Goal: Task Accomplishment & Management: Complete application form

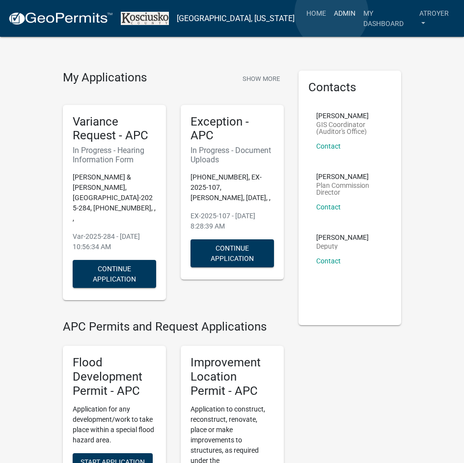
click at [331, 13] on link "Admin" at bounding box center [344, 13] width 29 height 19
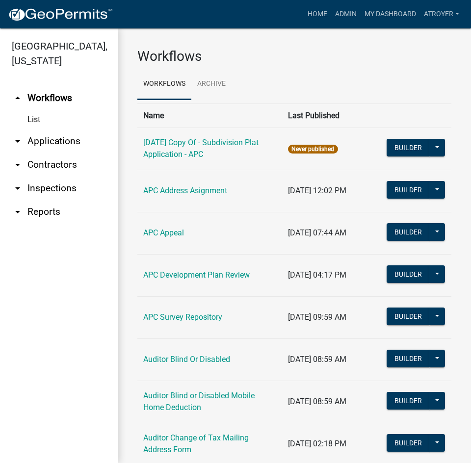
click at [49, 164] on link "arrow_drop_down Contractors" at bounding box center [59, 165] width 118 height 24
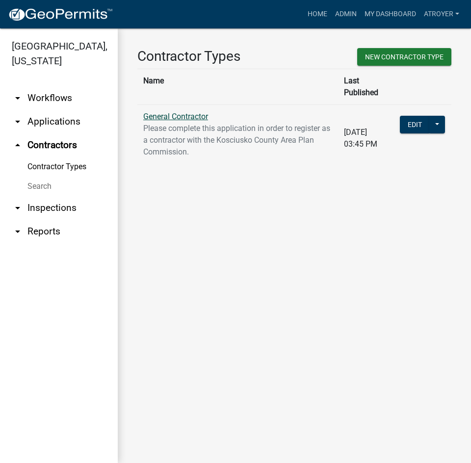
click at [166, 112] on link "General Contractor" at bounding box center [175, 116] width 65 height 9
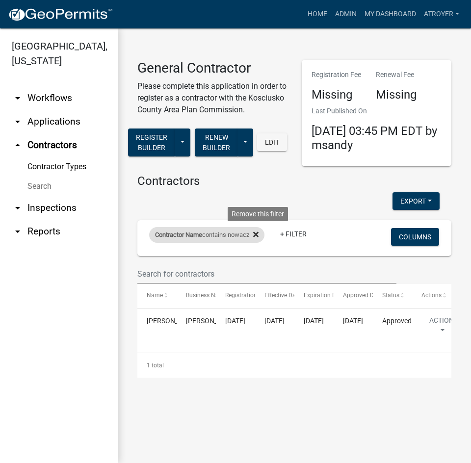
click at [258, 233] on icon at bounding box center [255, 234] width 5 height 5
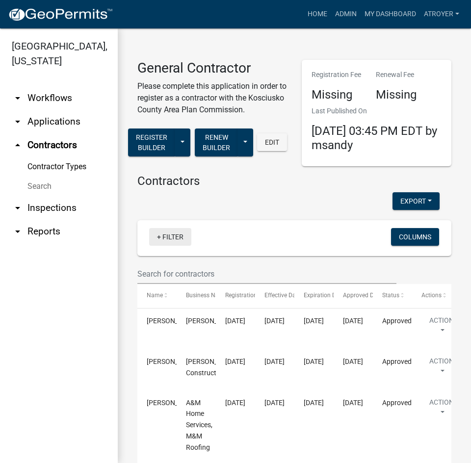
click at [167, 244] on link "+ Filter" at bounding box center [170, 237] width 42 height 18
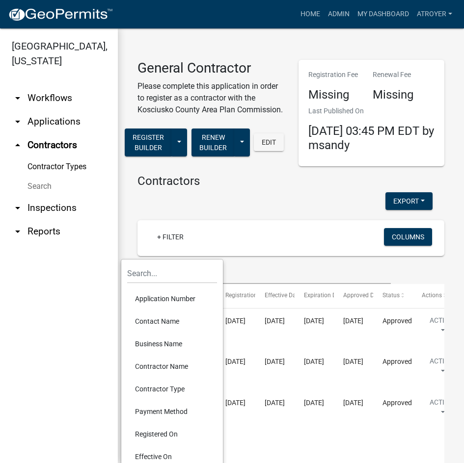
click at [170, 368] on li "Contractor Name" at bounding box center [172, 366] width 90 height 23
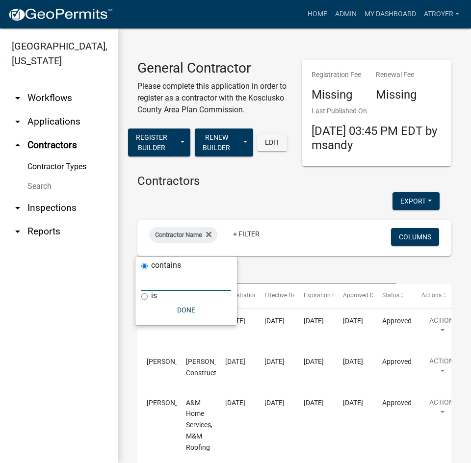
click at [185, 282] on input "text" at bounding box center [186, 281] width 90 height 20
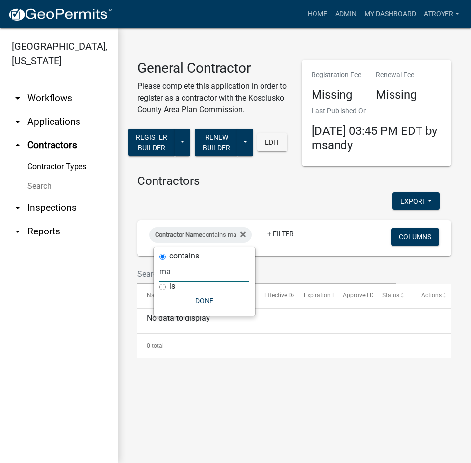
type input "m"
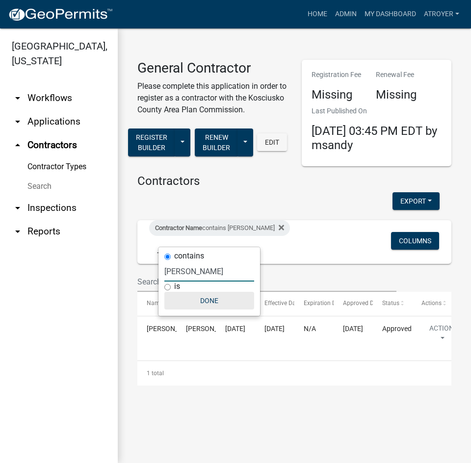
type input "[PERSON_NAME]"
click at [216, 301] on button "Done" at bounding box center [209, 301] width 90 height 18
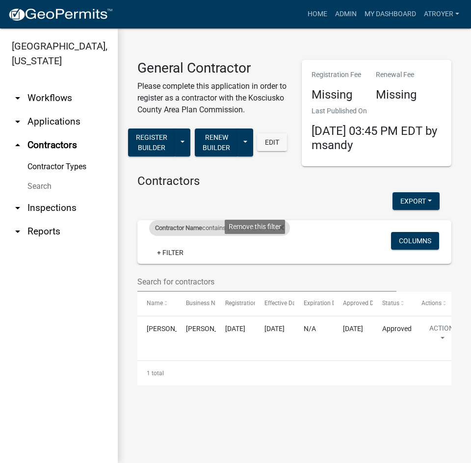
click at [279, 230] on icon at bounding box center [281, 227] width 5 height 5
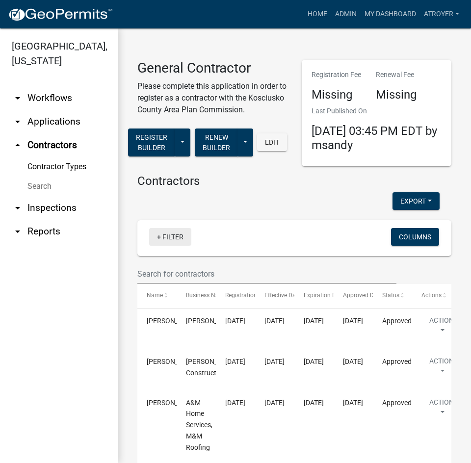
click at [177, 246] on link "+ Filter" at bounding box center [170, 237] width 42 height 18
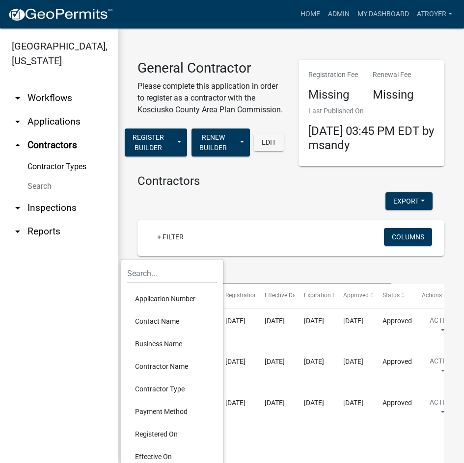
click at [167, 343] on li "Business Name" at bounding box center [172, 344] width 90 height 23
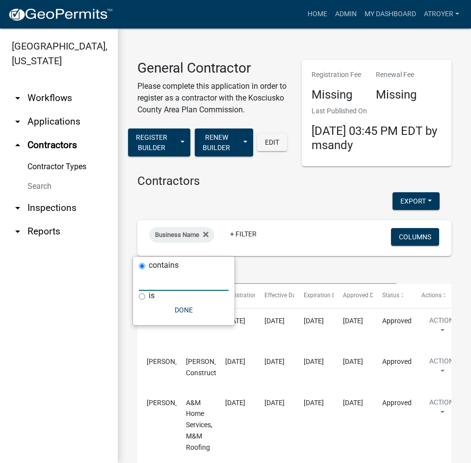
click at [181, 287] on input "text" at bounding box center [184, 281] width 90 height 20
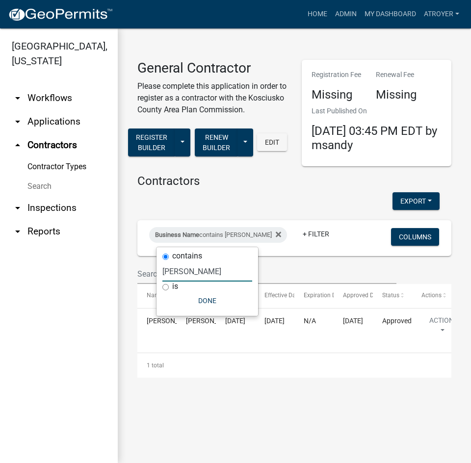
type input "[PERSON_NAME]"
click at [349, 13] on link "Admin" at bounding box center [345, 14] width 29 height 19
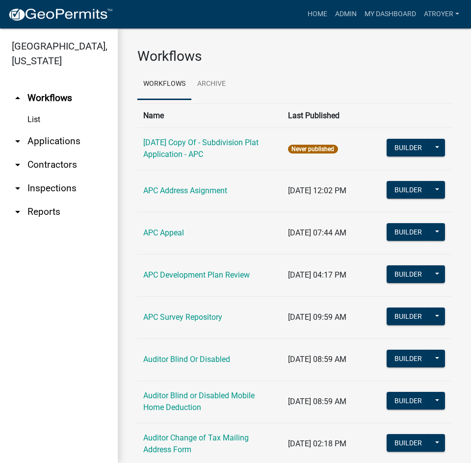
click at [66, 139] on link "arrow_drop_down Applications" at bounding box center [59, 141] width 118 height 24
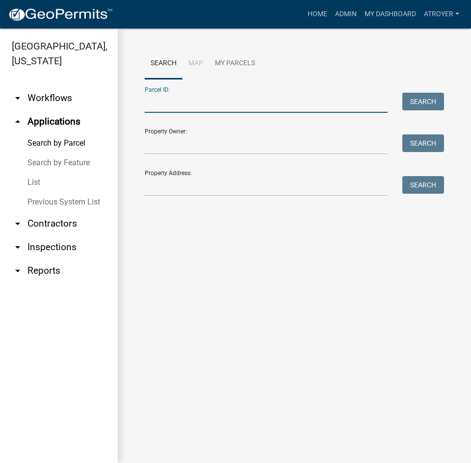
click at [171, 105] on input "Parcel ID:" at bounding box center [266, 103] width 243 height 20
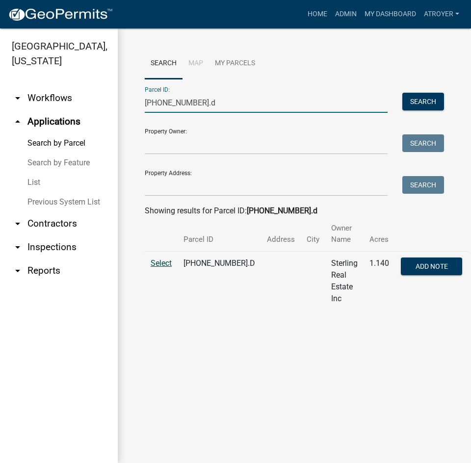
type input "[PHONE_NUMBER].d"
click at [163, 258] on span "Select" at bounding box center [161, 262] width 21 height 9
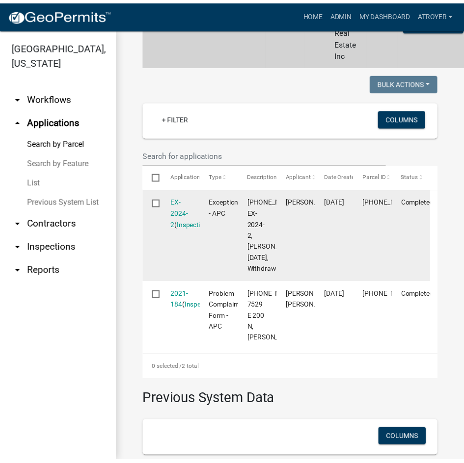
scroll to position [245, 0]
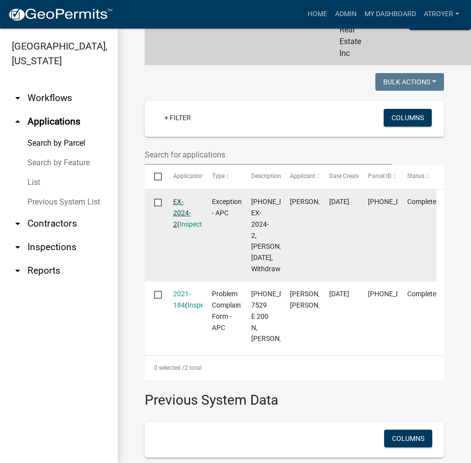
click at [178, 200] on link "EX-2024-2" at bounding box center [182, 213] width 18 height 30
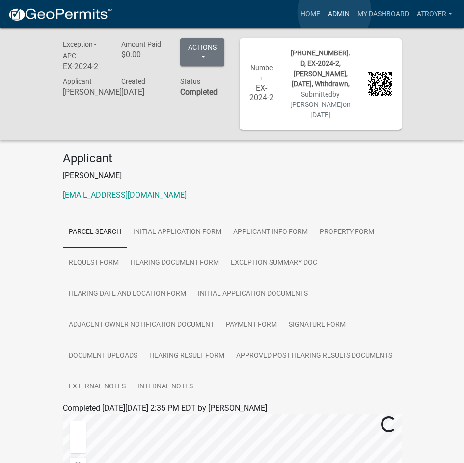
click at [334, 12] on link "Admin" at bounding box center [338, 14] width 29 height 19
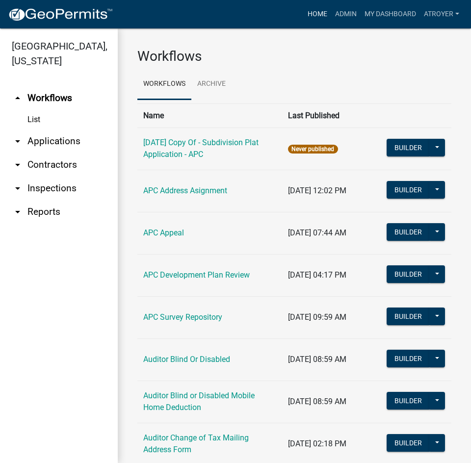
click at [314, 13] on link "Home" at bounding box center [317, 14] width 27 height 19
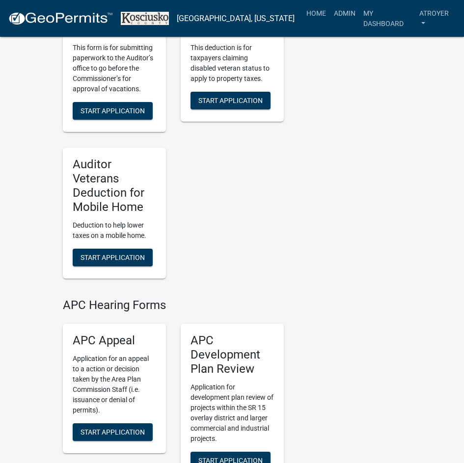
scroll to position [1717, 0]
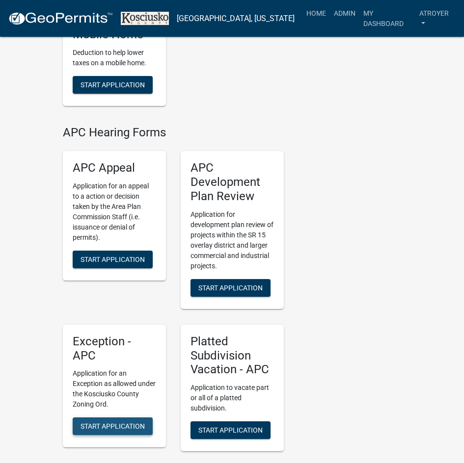
click at [121, 422] on span "Start Application" at bounding box center [112, 426] width 64 height 8
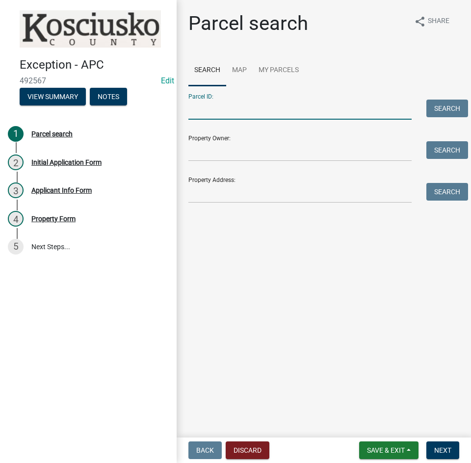
click at [264, 108] on input "Parcel ID:" at bounding box center [299, 110] width 223 height 20
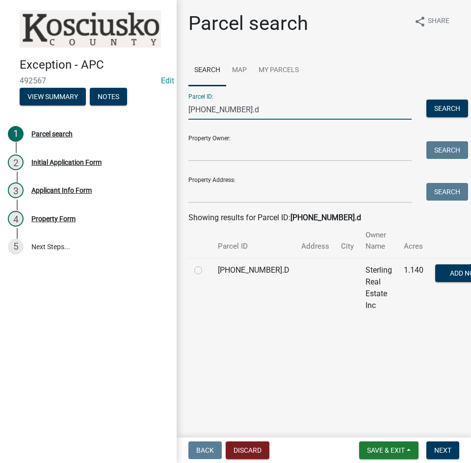
type input "[PHONE_NUMBER].d"
click at [206, 264] on label at bounding box center [206, 264] width 0 height 0
click at [206, 269] on input "radio" at bounding box center [209, 267] width 6 height 6
radio input "true"
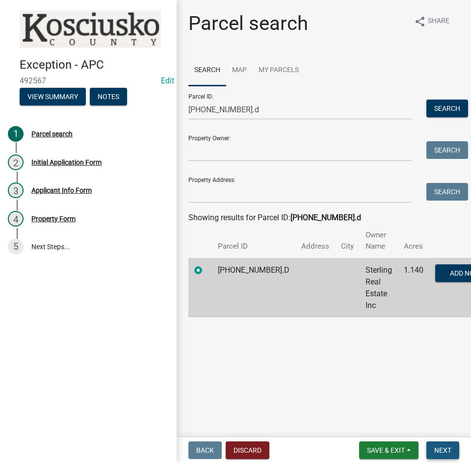
click at [445, 447] on span "Next" at bounding box center [442, 450] width 17 height 8
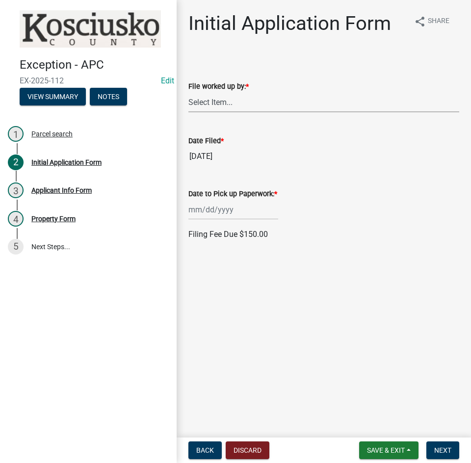
click at [284, 110] on select "Select Item... MMS LT AT CS [PERSON_NAME]" at bounding box center [323, 102] width 271 height 20
click at [188, 92] on select "Select Item... MMS LT AT CS [PERSON_NAME]" at bounding box center [323, 102] width 271 height 20
select select "d95389f4-ab5a-4603-9826-29cf73316391"
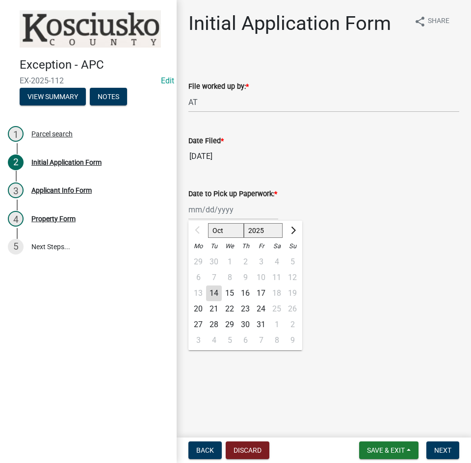
click at [261, 208] on div "Oct Nov [DATE] 2026 2027 2028 2029 2030 2031 2032 2033 2034 2035 2036 2037 2038…" at bounding box center [233, 210] width 90 height 20
click at [195, 309] on div "20" at bounding box center [198, 309] width 16 height 16
type input "[DATE]"
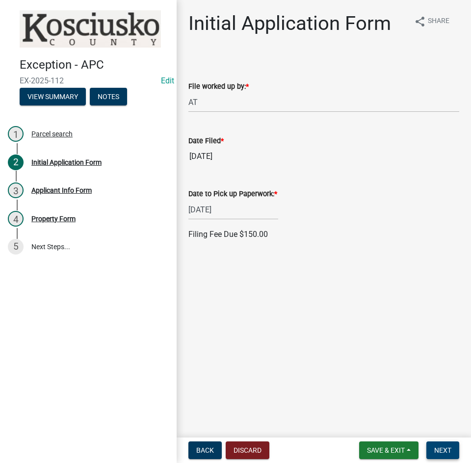
click at [443, 448] on span "Next" at bounding box center [442, 450] width 17 height 8
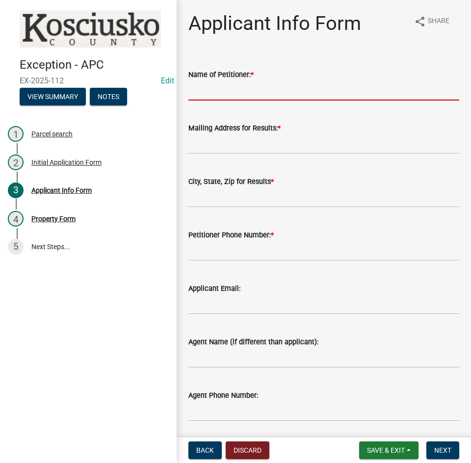
click at [309, 88] on input "Name of Petitioner: *" at bounding box center [323, 90] width 271 height 20
type input "s"
type input "Shed Time"
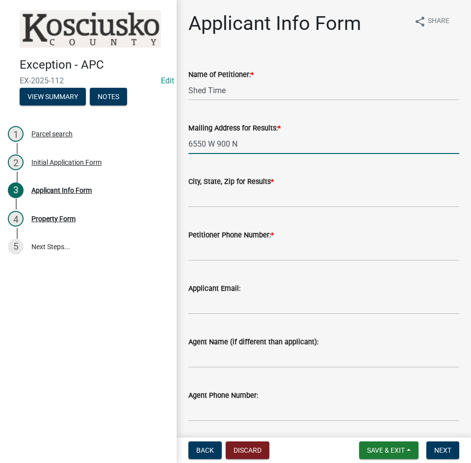
type input "6550 W 900 N"
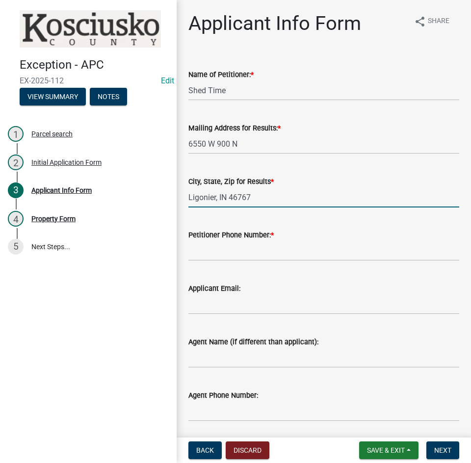
type input "Ligonier, IN 46767"
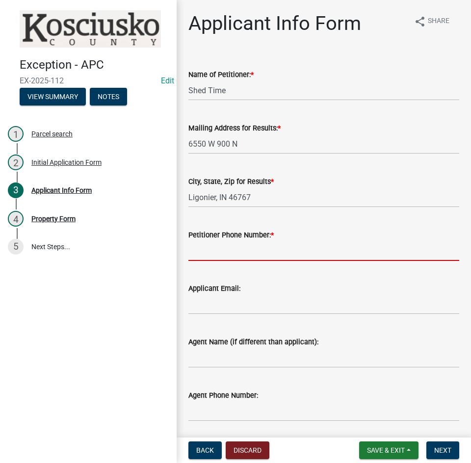
type input "0"
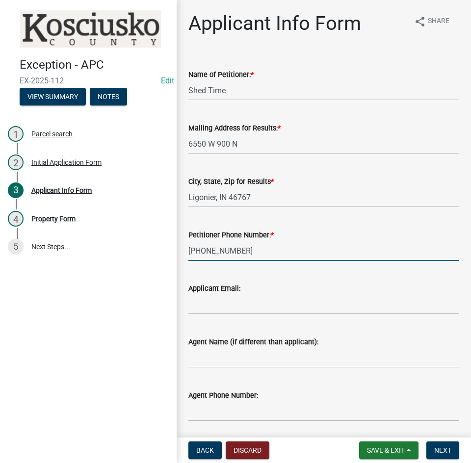
type input "[PHONE_NUMBER]"
click at [263, 363] on input "Agent Name (if different than applicant):" at bounding box center [323, 358] width 271 height 20
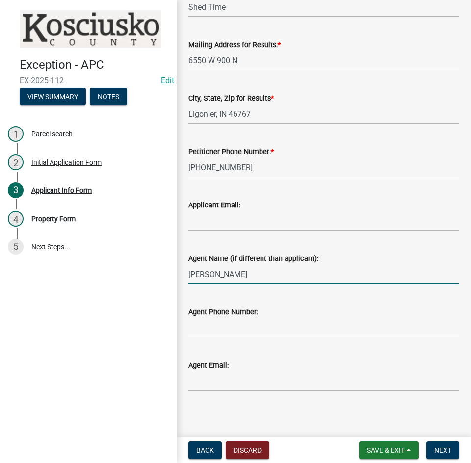
scroll to position [87, 0]
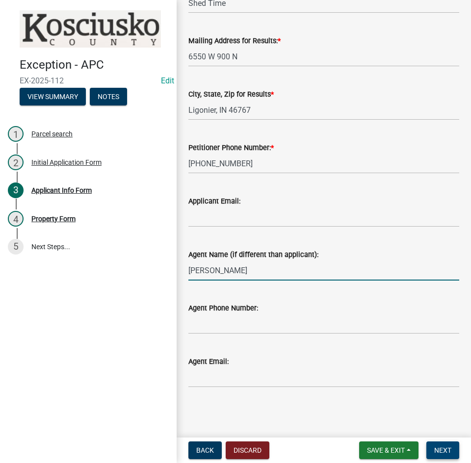
type input "[PERSON_NAME]"
click at [447, 445] on button "Next" at bounding box center [442, 450] width 33 height 18
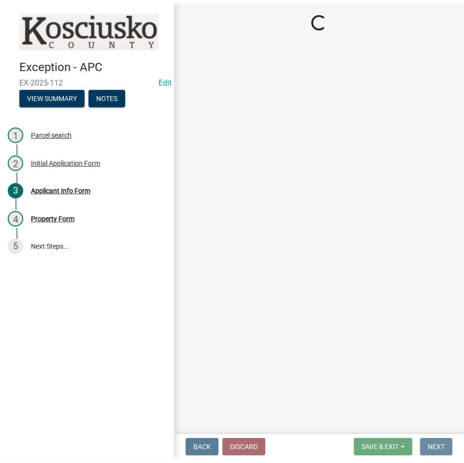
scroll to position [0, 0]
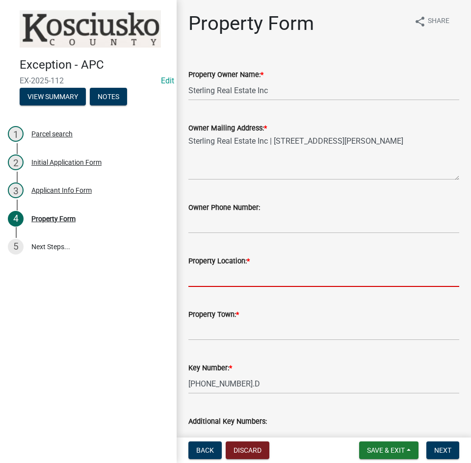
click at [294, 276] on input "Property Location: *" at bounding box center [323, 277] width 271 height 20
type input "SR 13 & 200 N"
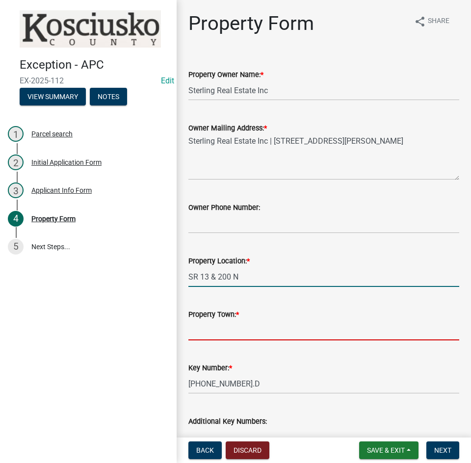
click at [256, 332] on input "Property Town: *" at bounding box center [323, 330] width 271 height 20
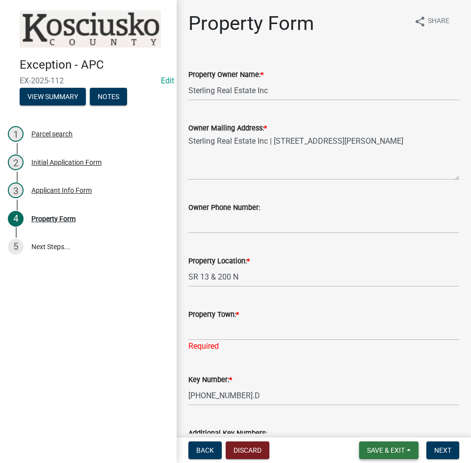
click at [372, 448] on span "Save & Exit" at bounding box center [386, 450] width 38 height 8
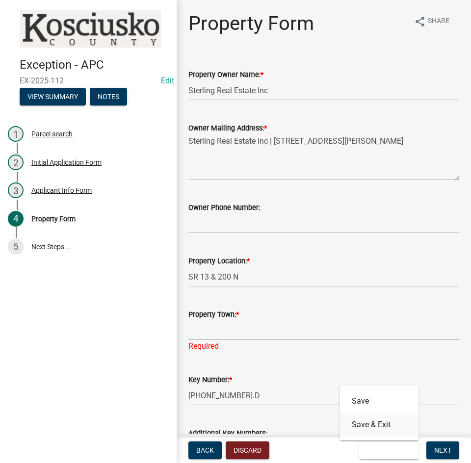
click at [378, 420] on button "Save & Exit" at bounding box center [379, 425] width 78 height 24
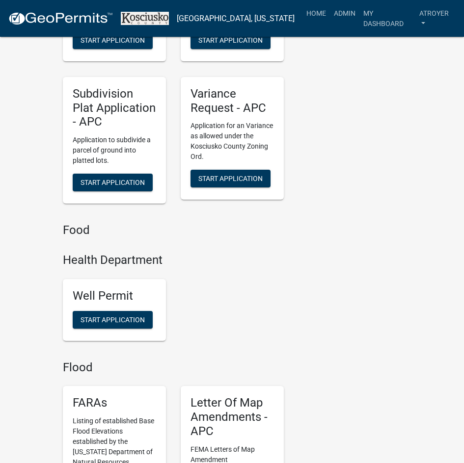
scroll to position [2076, 0]
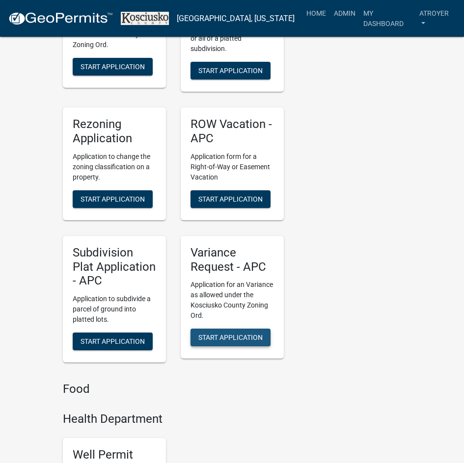
click at [232, 334] on span "Start Application" at bounding box center [230, 338] width 64 height 8
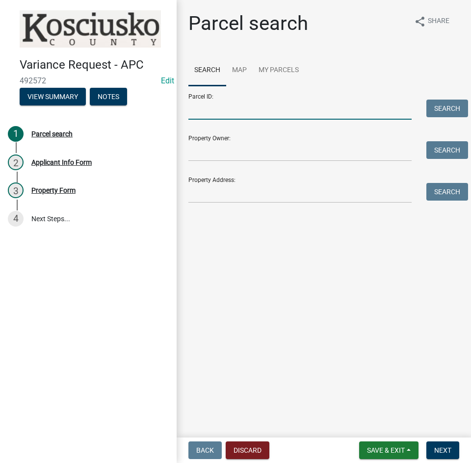
click at [226, 115] on input "Parcel ID:" at bounding box center [299, 110] width 223 height 20
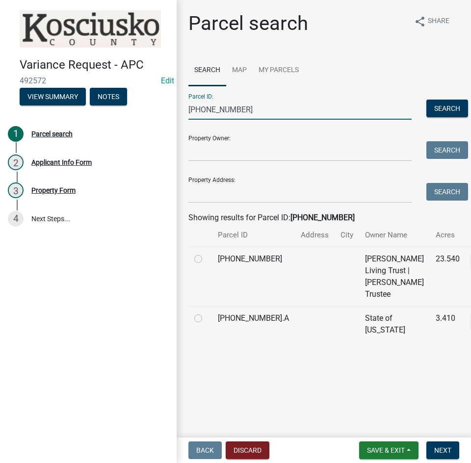
type input "[PHONE_NUMBER]"
click at [206, 253] on label at bounding box center [206, 253] width 0 height 0
click at [206, 259] on input "radio" at bounding box center [209, 256] width 6 height 6
radio input "true"
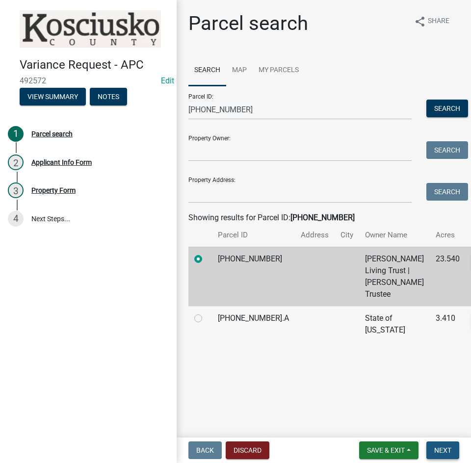
click at [439, 449] on span "Next" at bounding box center [442, 450] width 17 height 8
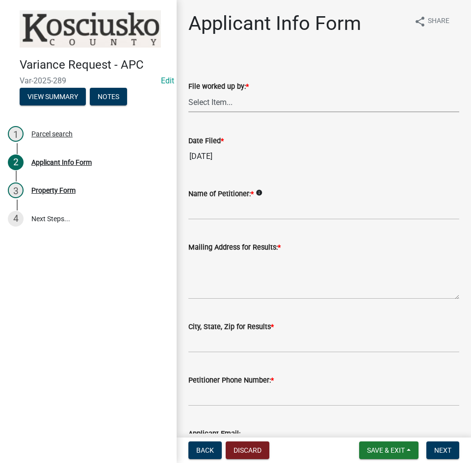
click at [245, 107] on select "Select Item... MMS LT AT CS [PERSON_NAME]" at bounding box center [323, 102] width 271 height 20
click at [188, 92] on select "Select Item... MMS LT AT CS [PERSON_NAME]" at bounding box center [323, 102] width 271 height 20
select select "d95389f4-ab5a-4603-9826-29cf73316391"
click at [265, 211] on input "Name of Petitioner: *" at bounding box center [323, 210] width 271 height 20
type input "[PERSON_NAME]"
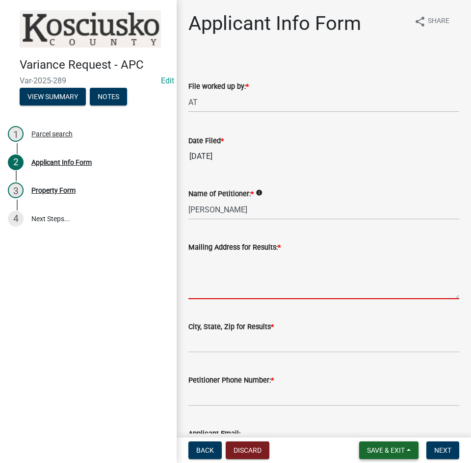
click at [380, 452] on span "Save & Exit" at bounding box center [386, 450] width 38 height 8
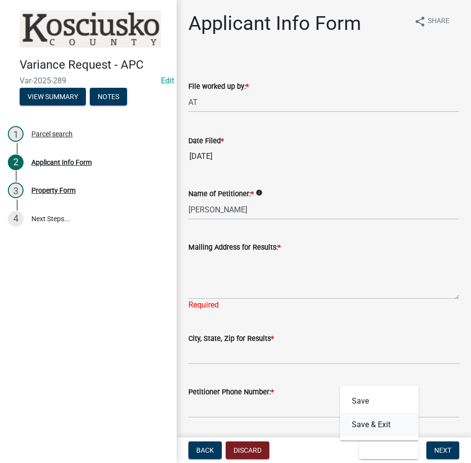
click at [382, 424] on button "Save & Exit" at bounding box center [379, 425] width 78 height 24
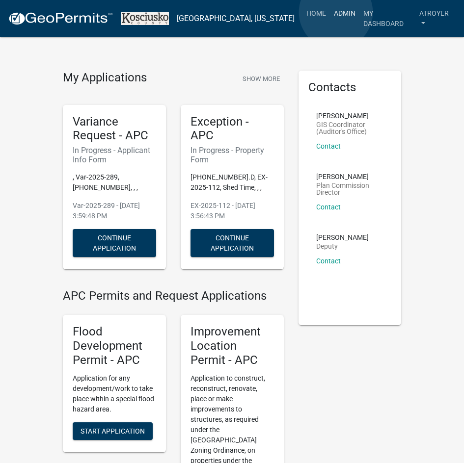
click at [335, 12] on link "Admin" at bounding box center [344, 13] width 29 height 19
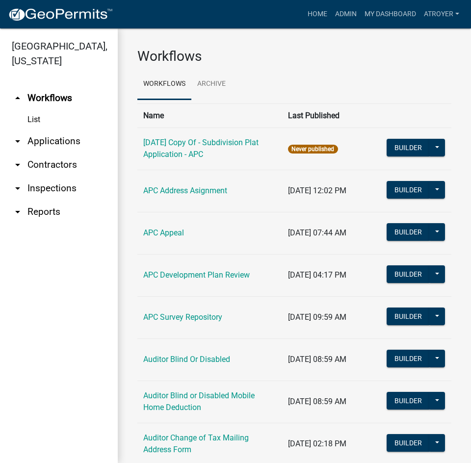
click at [50, 161] on link "arrow_drop_down Contractors" at bounding box center [59, 165] width 118 height 24
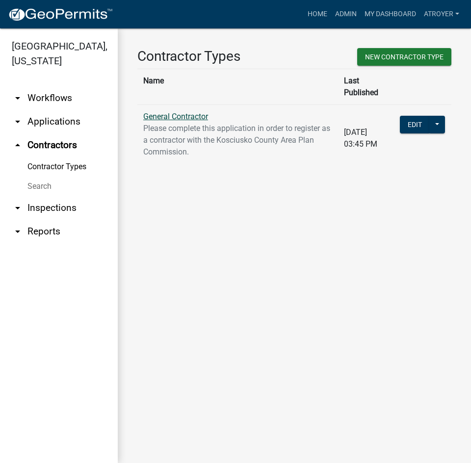
click at [177, 112] on link "General Contractor" at bounding box center [175, 116] width 65 height 9
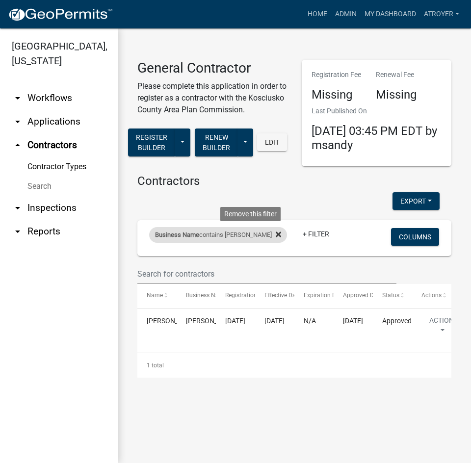
click at [276, 234] on icon at bounding box center [278, 235] width 5 height 8
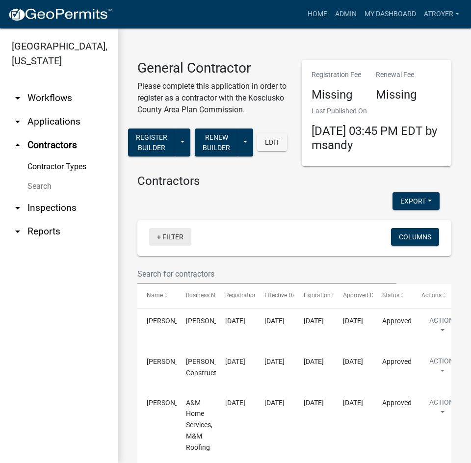
click at [173, 246] on link "+ Filter" at bounding box center [170, 237] width 42 height 18
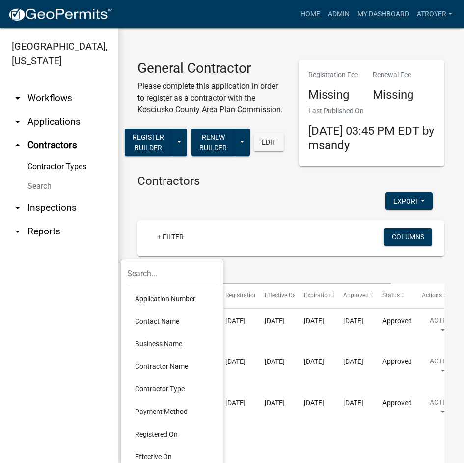
click at [160, 365] on li "Contractor Name" at bounding box center [172, 366] width 90 height 23
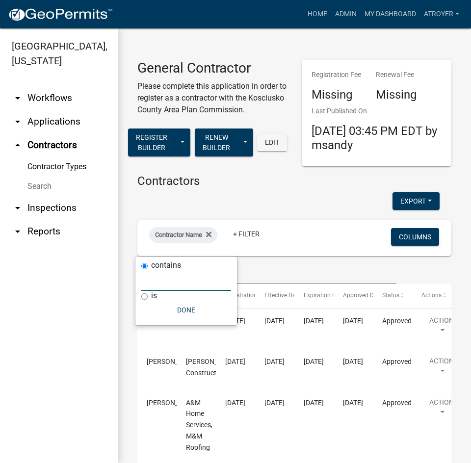
click at [174, 284] on input "text" at bounding box center [186, 281] width 90 height 20
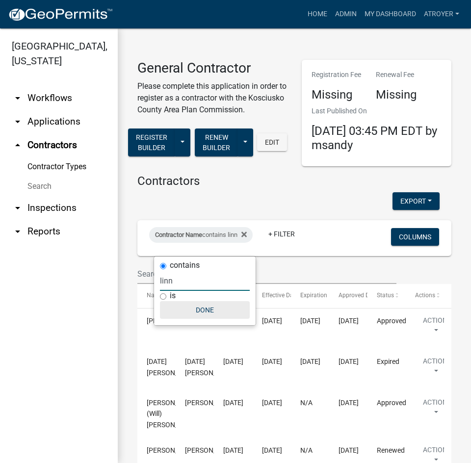
type input "linn"
click at [203, 312] on button "Done" at bounding box center [205, 310] width 90 height 18
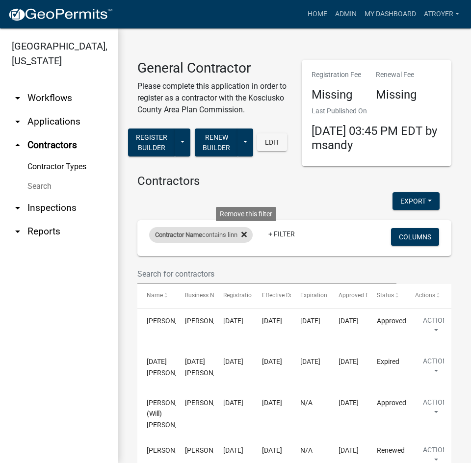
click at [247, 238] on icon at bounding box center [243, 235] width 5 height 8
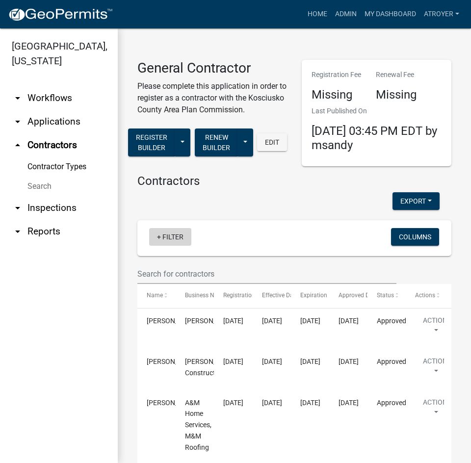
click at [166, 246] on link "+ Filter" at bounding box center [170, 237] width 42 height 18
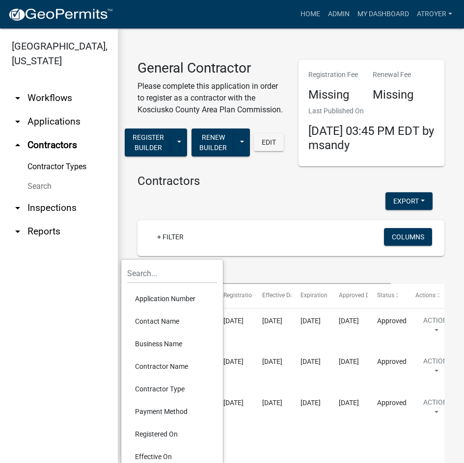
click at [165, 367] on li "Contractor Name" at bounding box center [172, 366] width 90 height 23
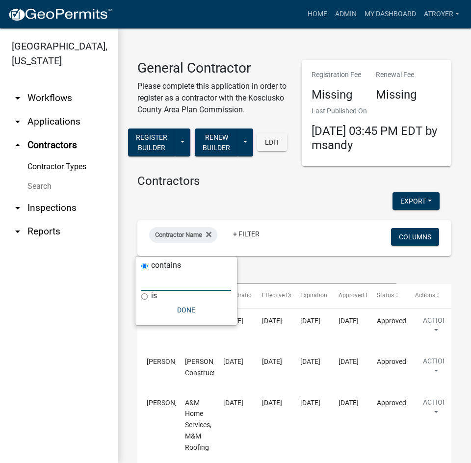
click at [185, 283] on input "text" at bounding box center [186, 281] width 90 height 20
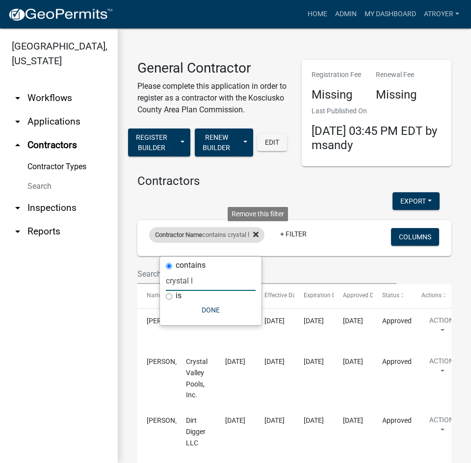
type input "crystal l"
click at [258, 238] on icon at bounding box center [255, 235] width 5 height 8
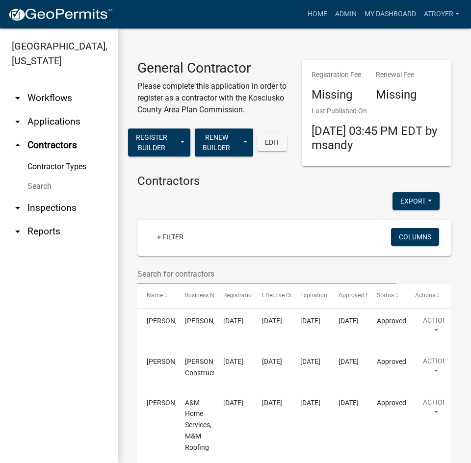
click at [58, 120] on link "arrow_drop_down Applications" at bounding box center [59, 122] width 118 height 24
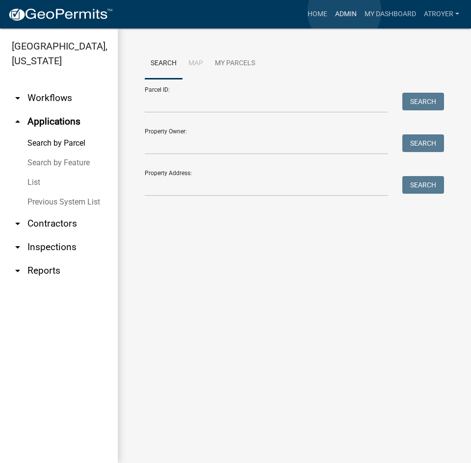
click at [344, 11] on link "Admin" at bounding box center [345, 14] width 29 height 19
